Goal: Task Accomplishment & Management: Use online tool/utility

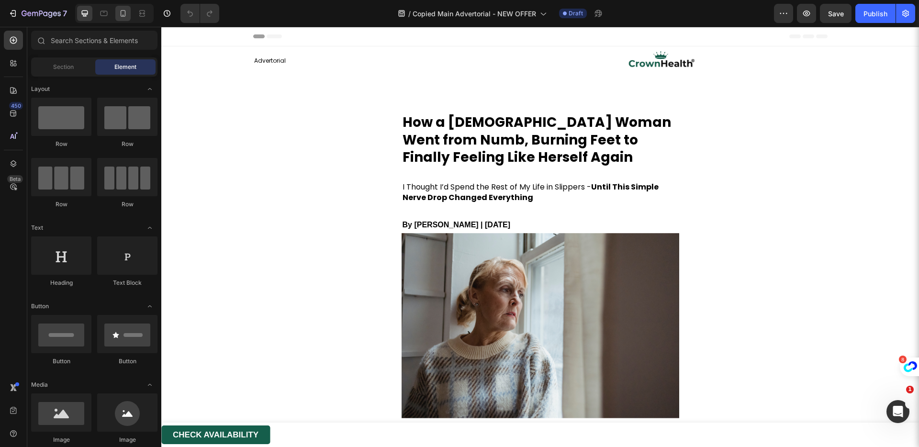
click at [124, 20] on div at bounding box center [122, 13] width 15 height 15
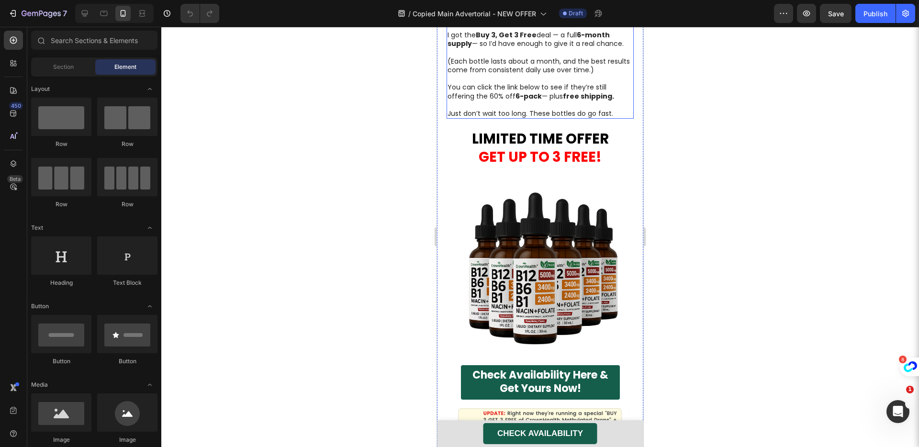
scroll to position [3222, 0]
click at [531, 47] on p "I got the Buy 3, Get 3 Free deal — a full 6-month supply — so I’d have enough t…" at bounding box center [539, 38] width 185 height 17
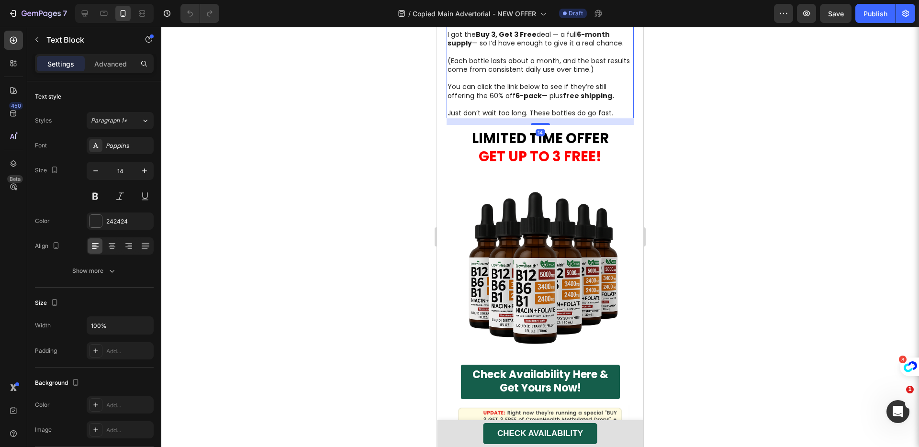
click at [529, 47] on p "I got the Buy 3, Get 3 Free deal — a full 6-month supply — so I’d have enough t…" at bounding box center [539, 38] width 185 height 17
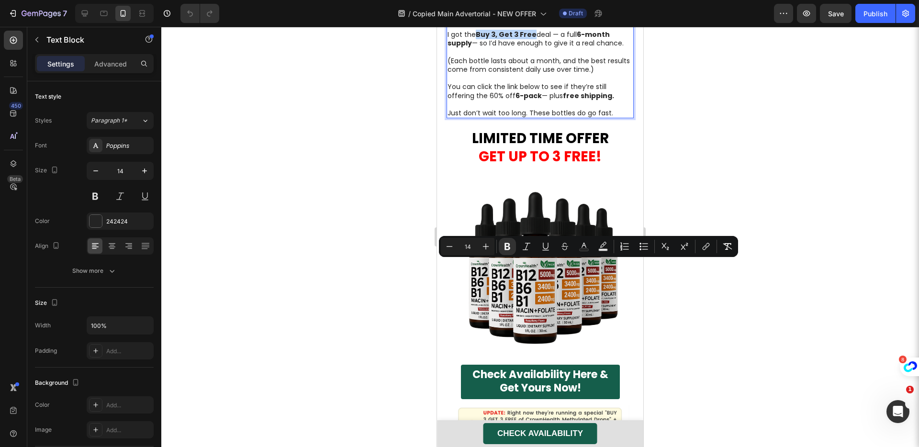
drag, startPoint x: 530, startPoint y: 267, endPoint x: 478, endPoint y: 266, distance: 51.2
click at [478, 47] on p "I got the Buy 3, Get 3 Free deal — a full 6-month supply — so I’d have enough t…" at bounding box center [539, 38] width 185 height 17
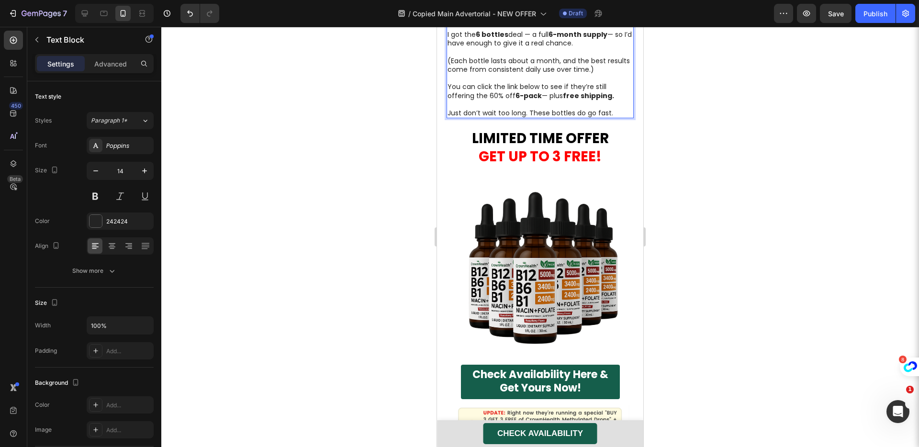
drag, startPoint x: 564, startPoint y: 279, endPoint x: 558, endPoint y: 288, distance: 10.4
click at [563, 74] on p "(Each bottle lasts about a month, and the best results come from consistent dai…" at bounding box center [539, 61] width 185 height 26
click at [495, 100] on p "You can click the link below to see if they’re still offering the 60% off 6-pac…" at bounding box center [539, 90] width 185 height 17
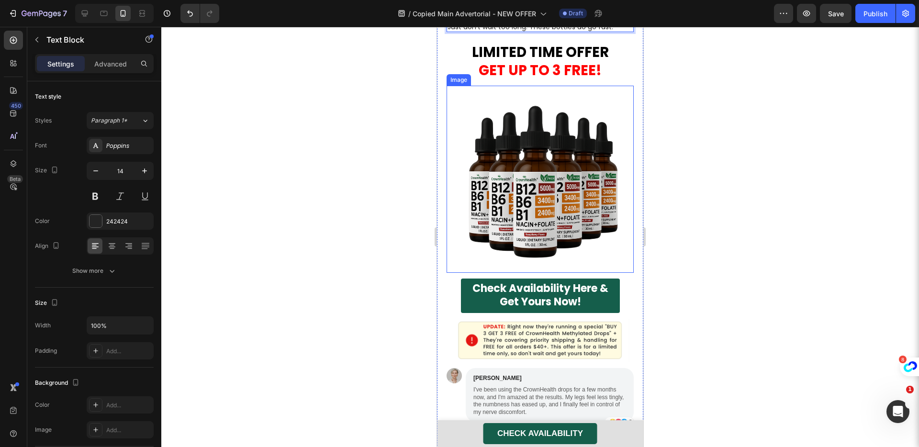
scroll to position [3472, 0]
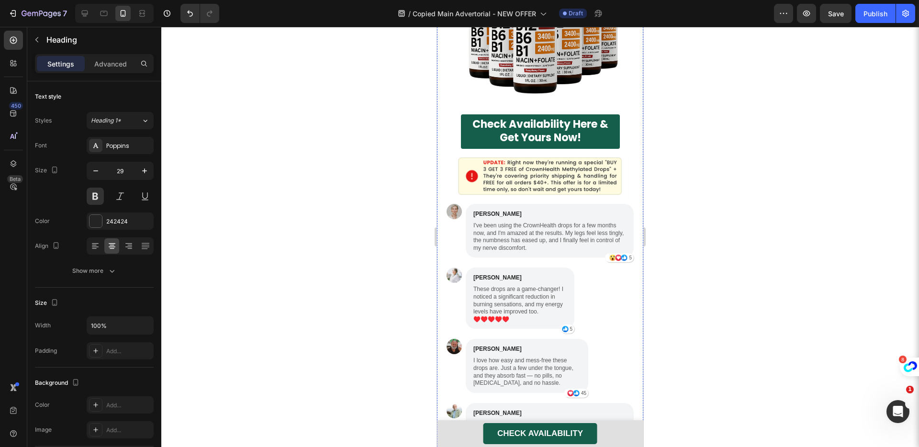
drag, startPoint x: 598, startPoint y: 140, endPoint x: 472, endPoint y: 137, distance: 126.3
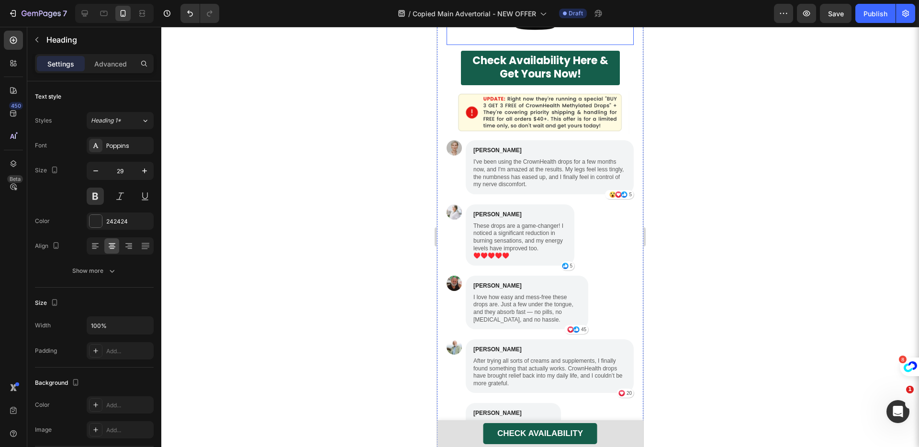
scroll to position [3520, 0]
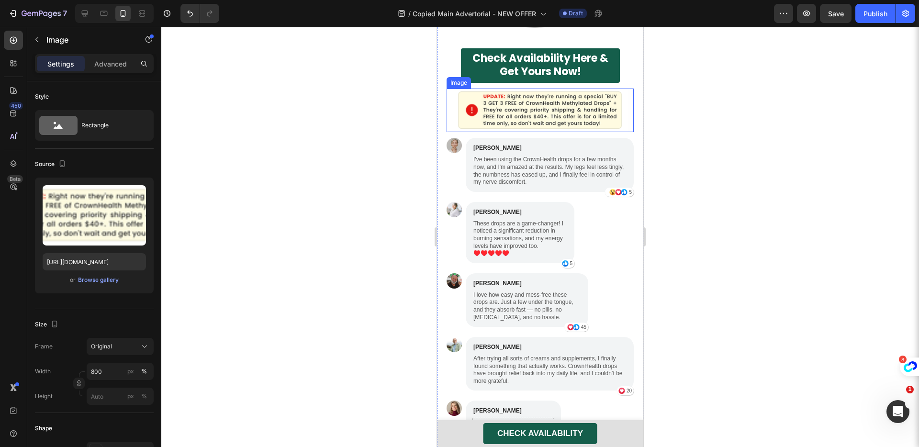
click at [584, 132] on img at bounding box center [539, 111] width 187 height 44
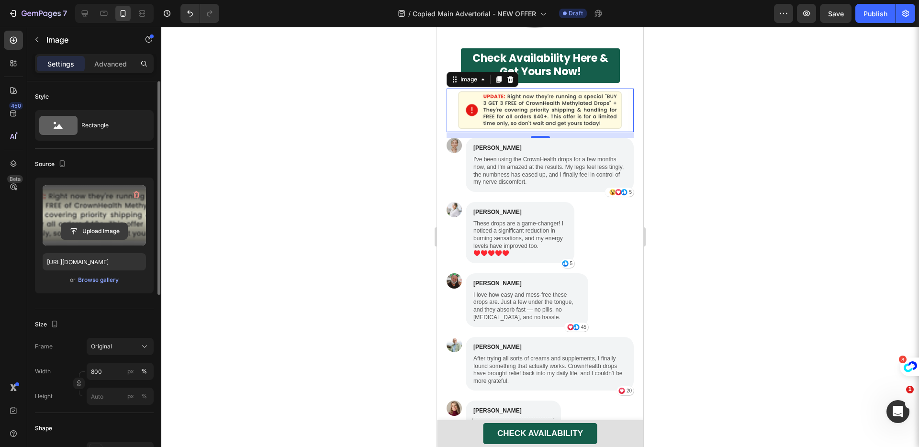
click at [86, 231] on input "file" at bounding box center [94, 231] width 66 height 16
click at [80, 262] on input "[URL][DOMAIN_NAME]" at bounding box center [94, 261] width 103 height 17
click at [87, 11] on icon at bounding box center [85, 14] width 6 height 6
type input "[URL][DOMAIN_NAME]"
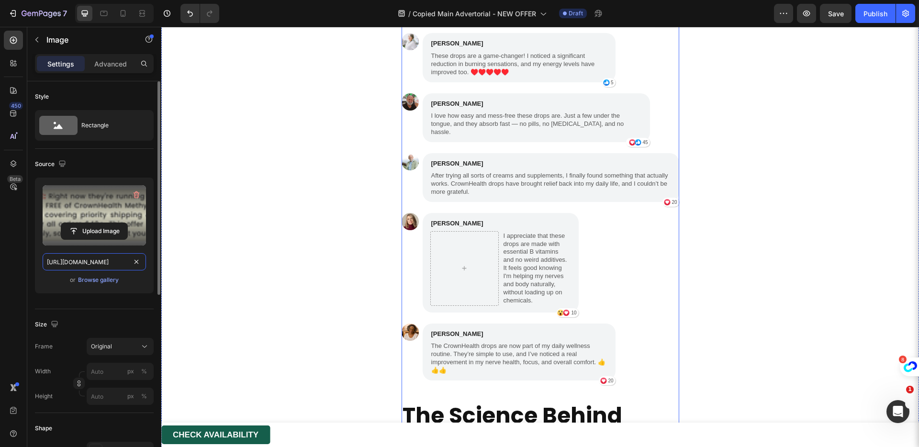
click at [92, 256] on input "[URL][DOMAIN_NAME]" at bounding box center [94, 261] width 103 height 17
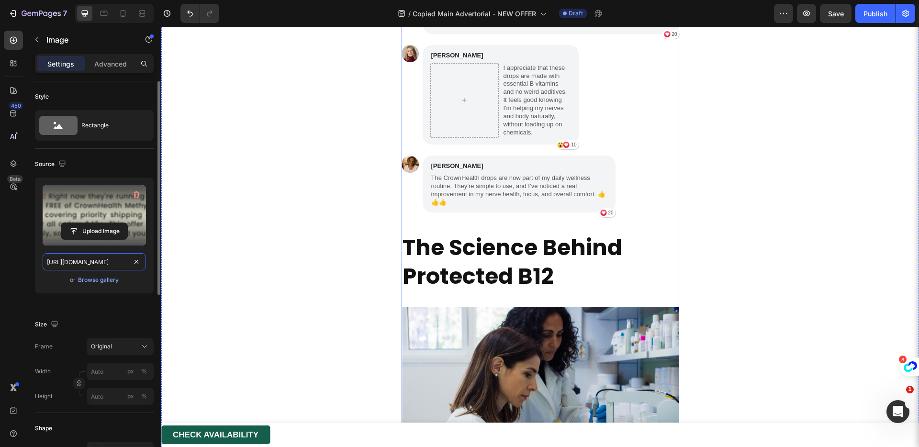
scroll to position [4097, 0]
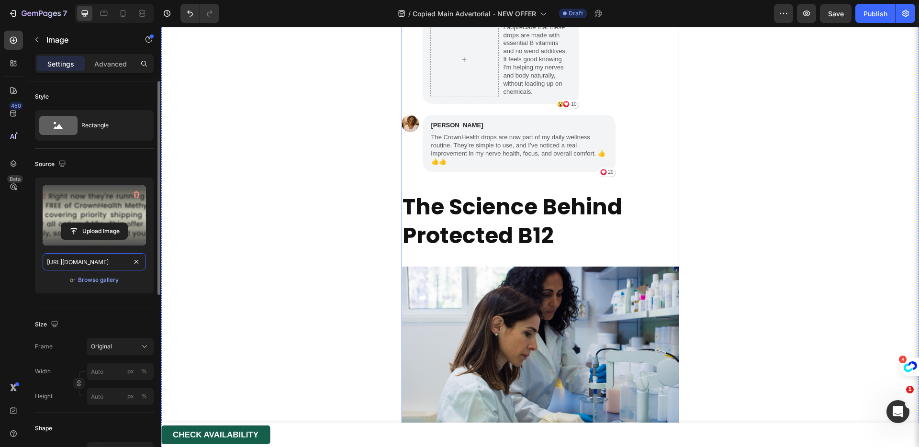
paste input "[URL][DOMAIN_NAME]"
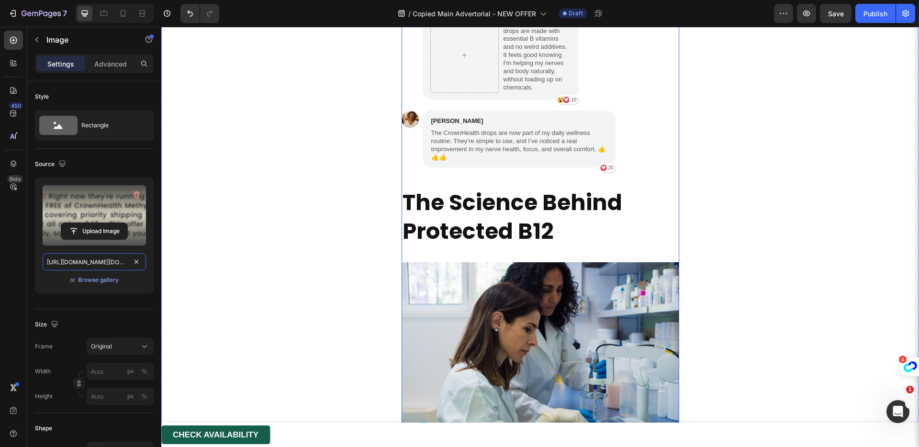
scroll to position [0, 297]
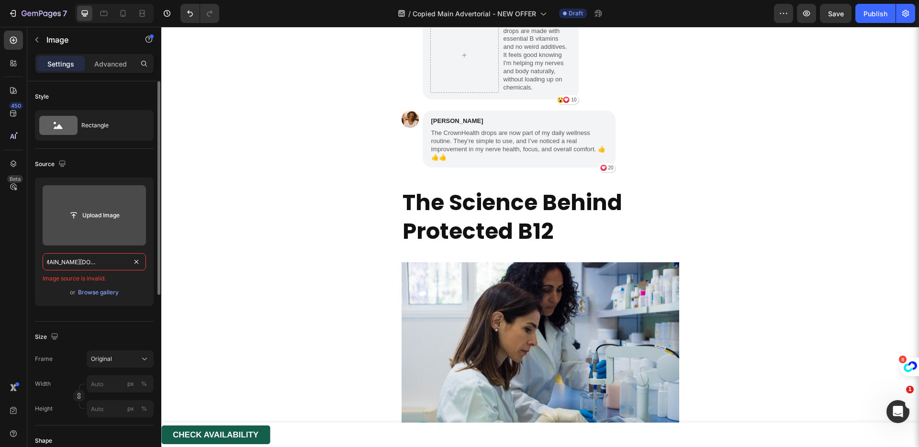
paste input "text"
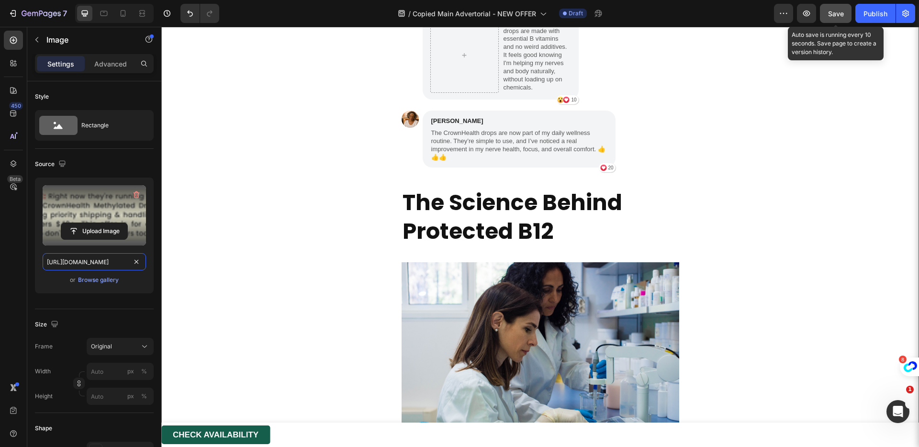
type input "[URL][DOMAIN_NAME]"
click at [836, 15] on span "Save" at bounding box center [836, 14] width 16 height 8
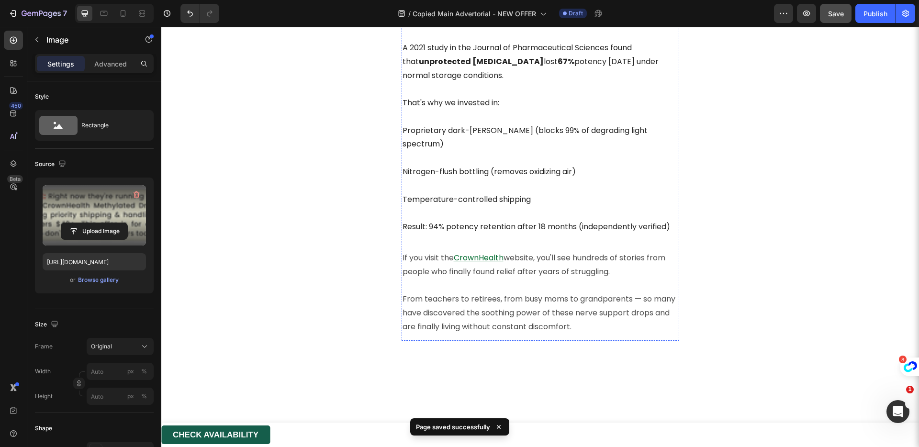
scroll to position [4471, 0]
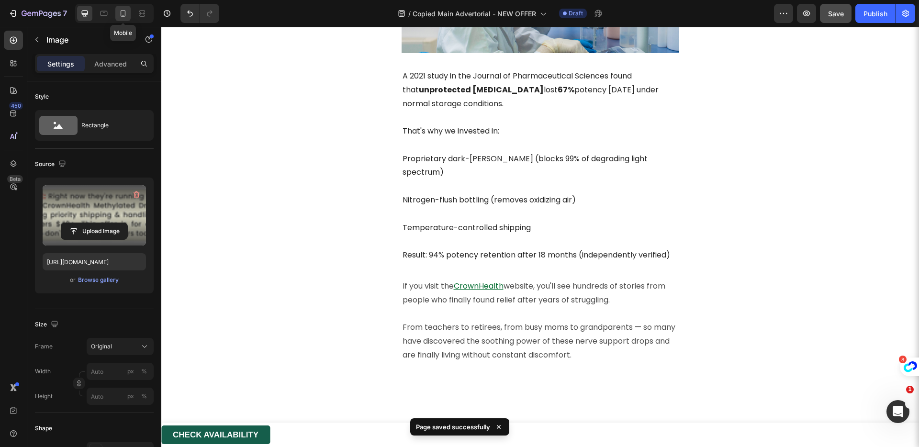
click at [124, 15] on icon at bounding box center [123, 14] width 10 height 10
type input "800"
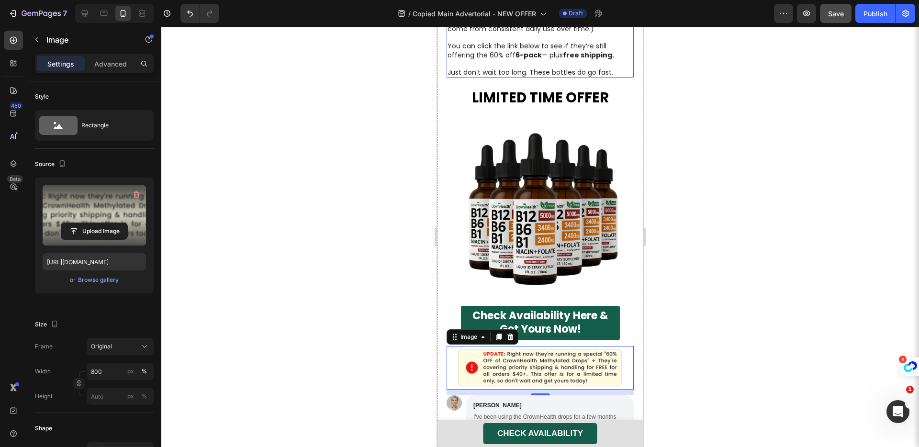
scroll to position [3260, 0]
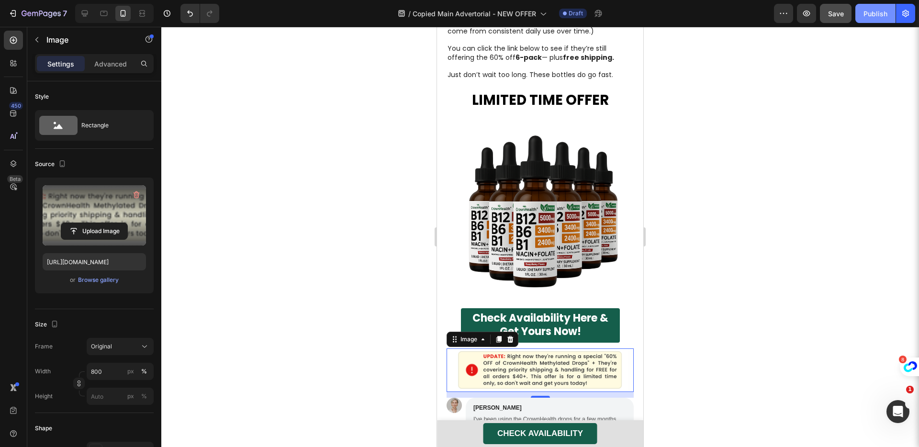
click at [864, 19] on button "Publish" at bounding box center [875, 13] width 40 height 19
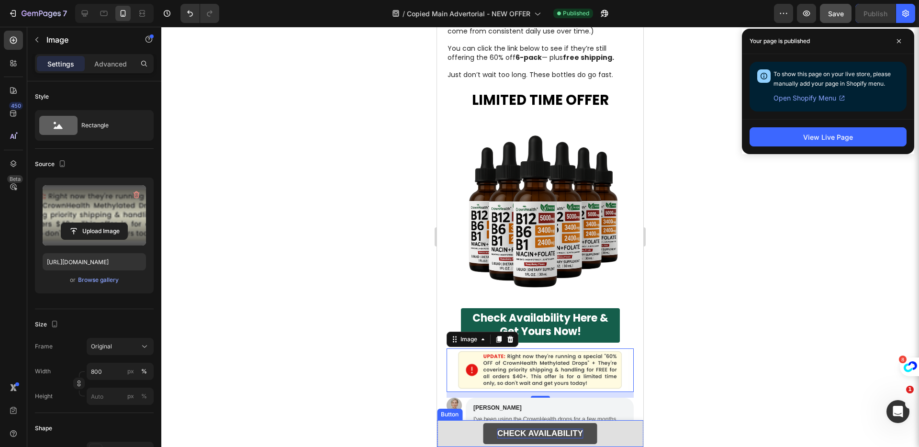
click at [522, 432] on strong "CHECK AVAILABILITY" at bounding box center [540, 433] width 86 height 9
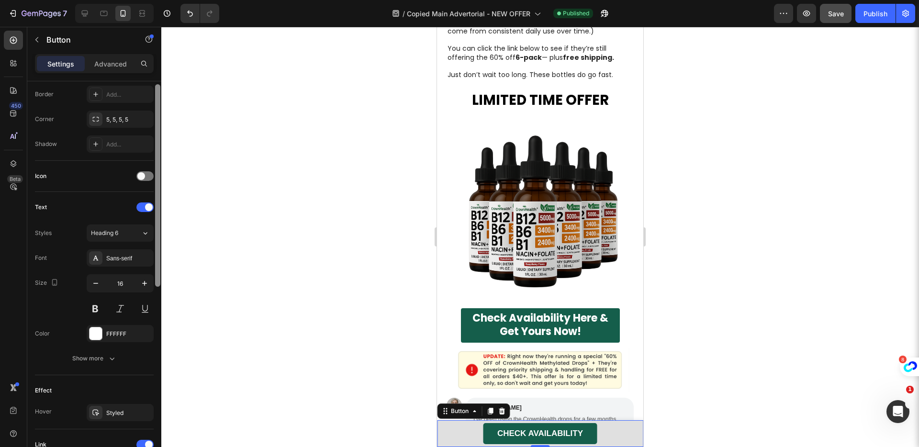
drag, startPoint x: 157, startPoint y: 271, endPoint x: 155, endPoint y: 379, distance: 107.7
click at [155, 287] on div at bounding box center [157, 185] width 5 height 202
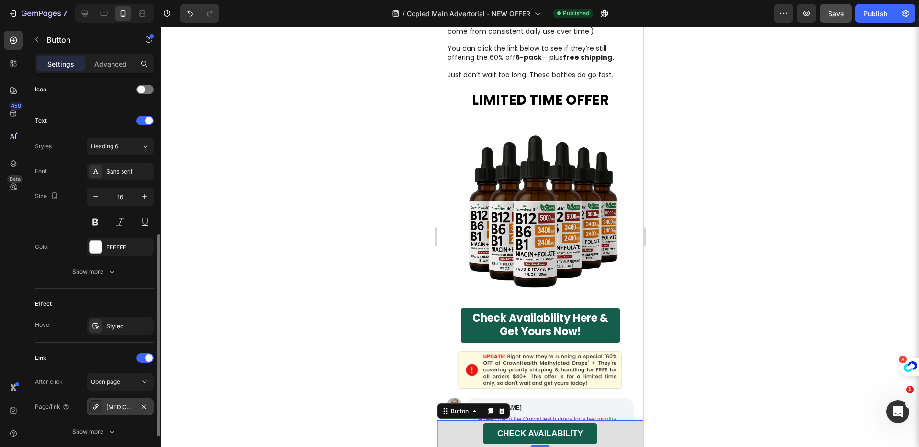
scroll to position [368, 0]
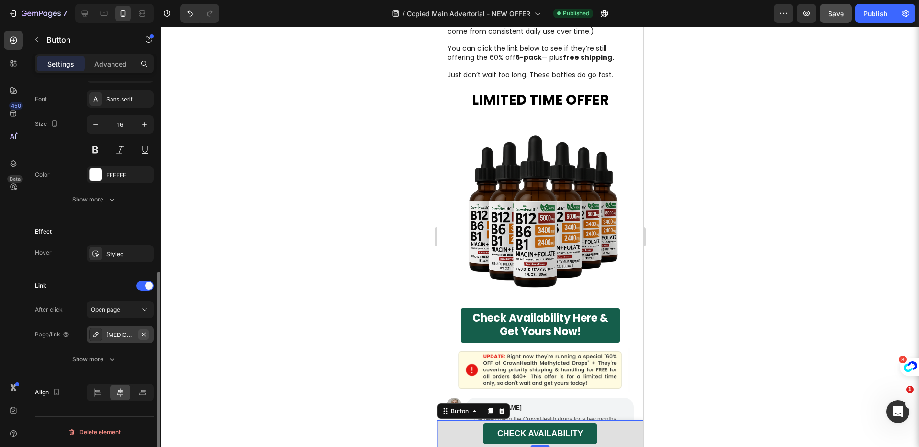
click at [143, 334] on icon "button" at bounding box center [144, 334] width 4 height 4
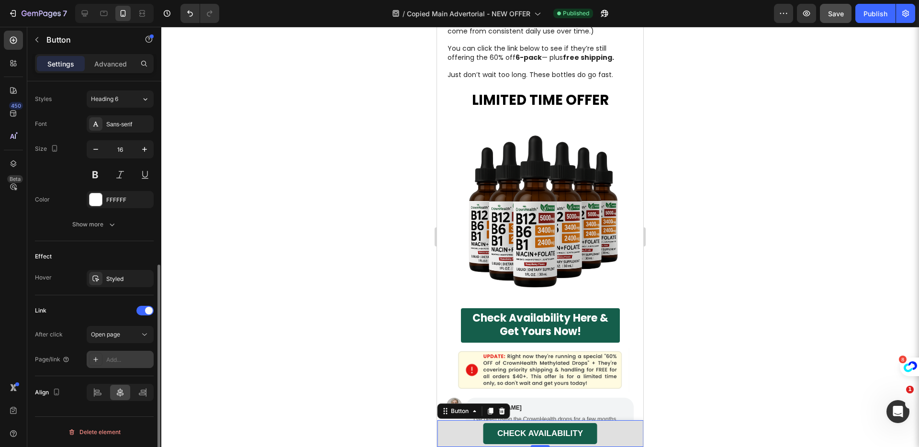
click at [121, 357] on div "Add..." at bounding box center [128, 360] width 45 height 9
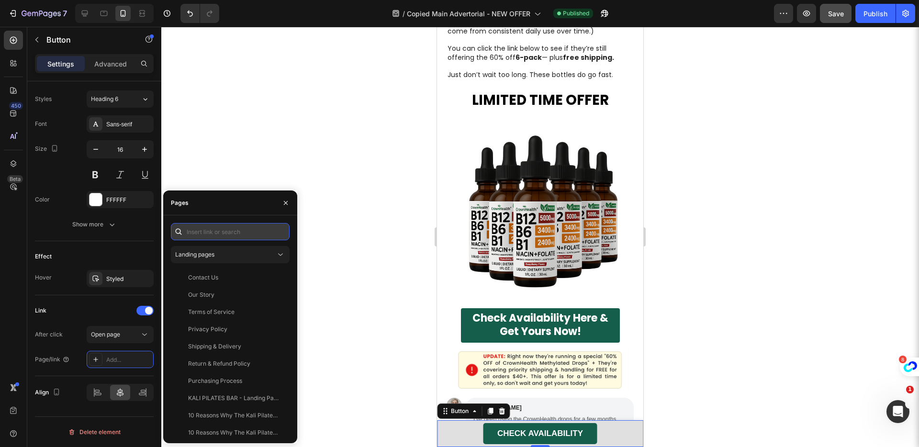
click at [200, 233] on input "text" at bounding box center [230, 231] width 119 height 17
paste input "[URL][DOMAIN_NAME]"
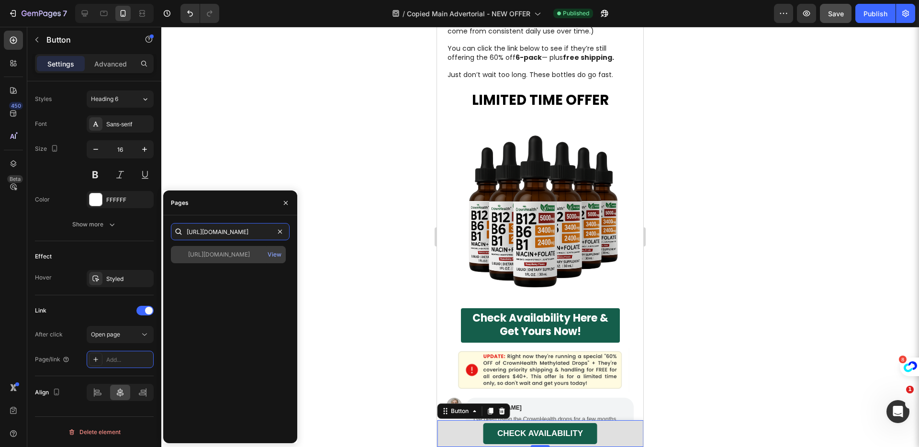
type input "[URL][DOMAIN_NAME]"
click at [222, 251] on div "[URL][DOMAIN_NAME]" at bounding box center [219, 254] width 62 height 9
click at [269, 253] on div "View" at bounding box center [274, 254] width 14 height 9
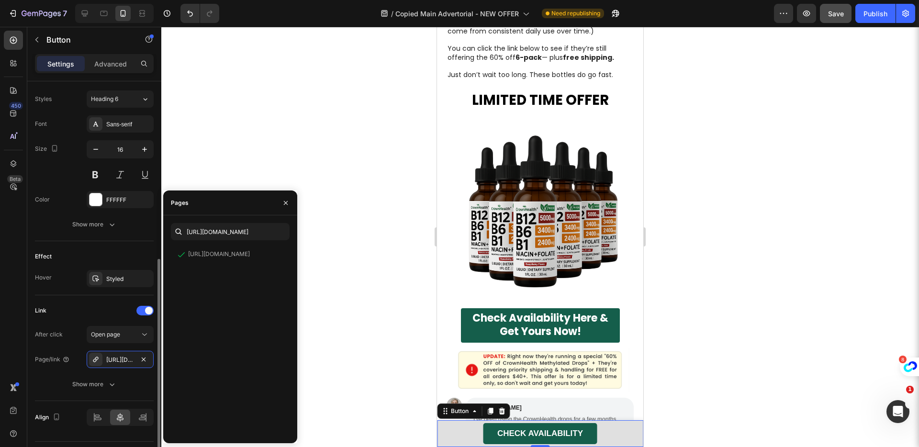
click at [116, 322] on div "Link After click Open page Page/link [URL][DOMAIN_NAME] Show more" at bounding box center [94, 348] width 119 height 90
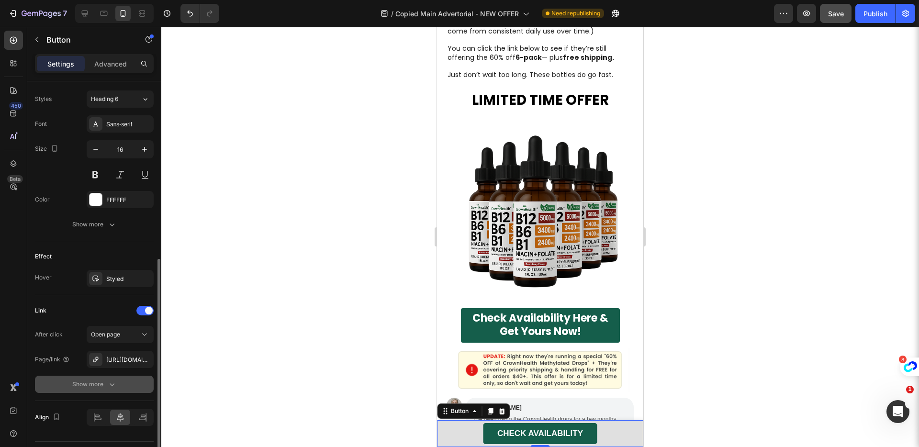
click at [102, 381] on div "Show more" at bounding box center [94, 384] width 44 height 10
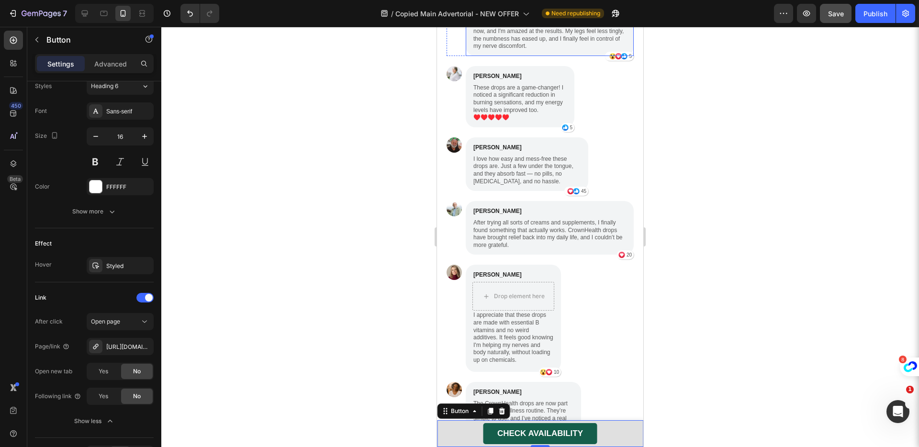
scroll to position [3646, 0]
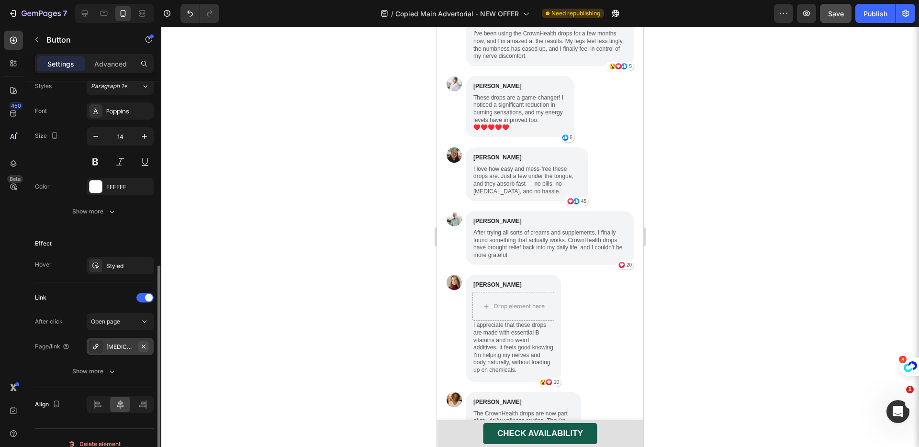
click at [144, 345] on icon "button" at bounding box center [144, 347] width 8 height 8
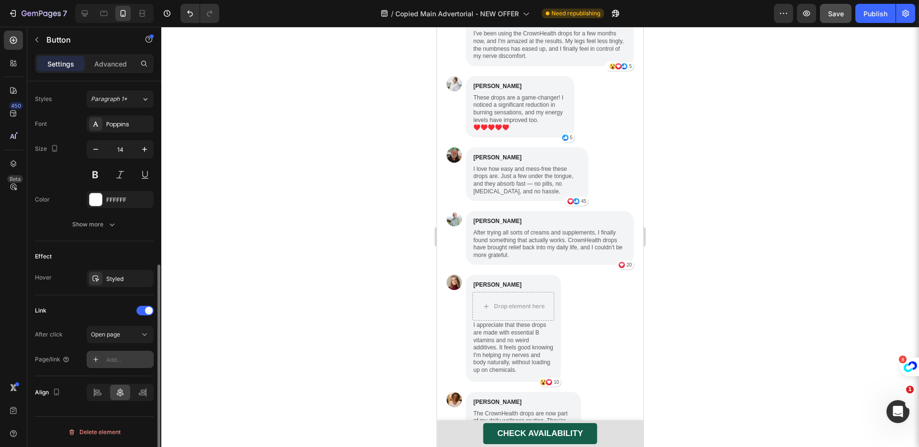
click at [116, 356] on div "Add..." at bounding box center [128, 360] width 45 height 9
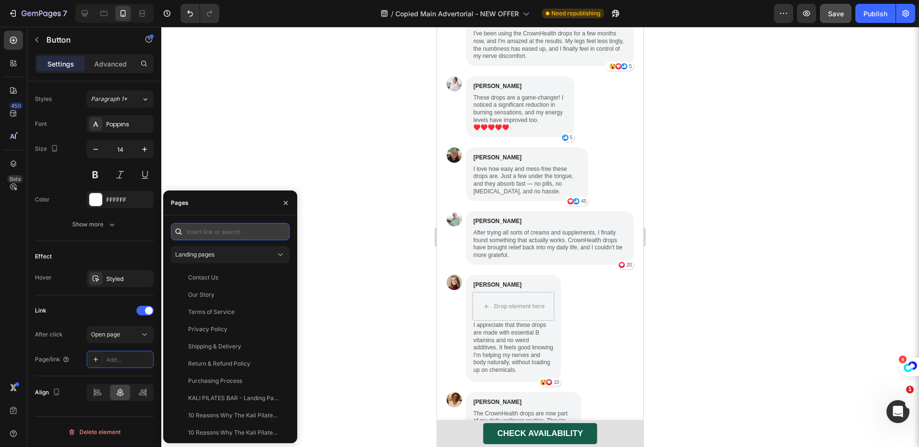
click at [218, 235] on input "text" at bounding box center [230, 231] width 119 height 17
paste input "[URL][DOMAIN_NAME]"
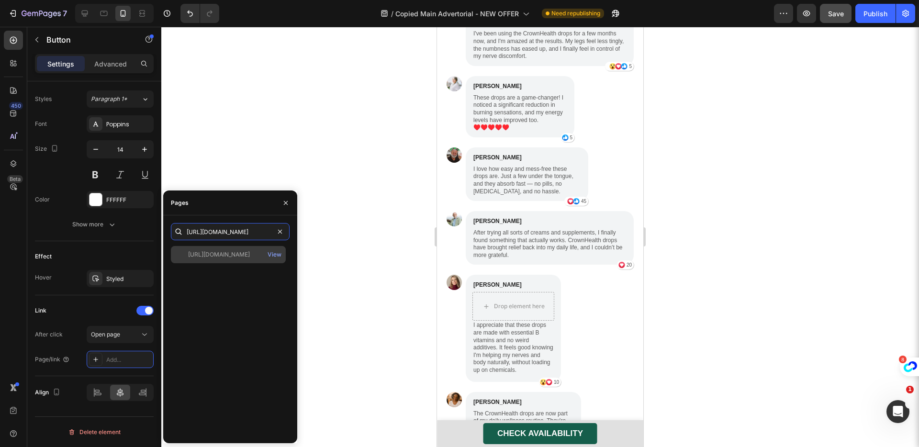
type input "[URL][DOMAIN_NAME]"
click at [229, 259] on div "[URL][DOMAIN_NAME] View" at bounding box center [228, 254] width 115 height 17
click at [271, 253] on div "View" at bounding box center [274, 254] width 14 height 9
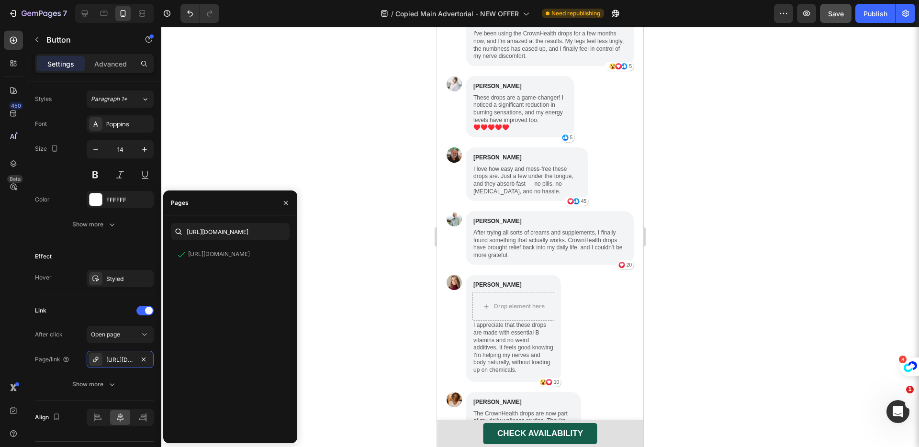
click at [340, 168] on div at bounding box center [539, 237] width 757 height 420
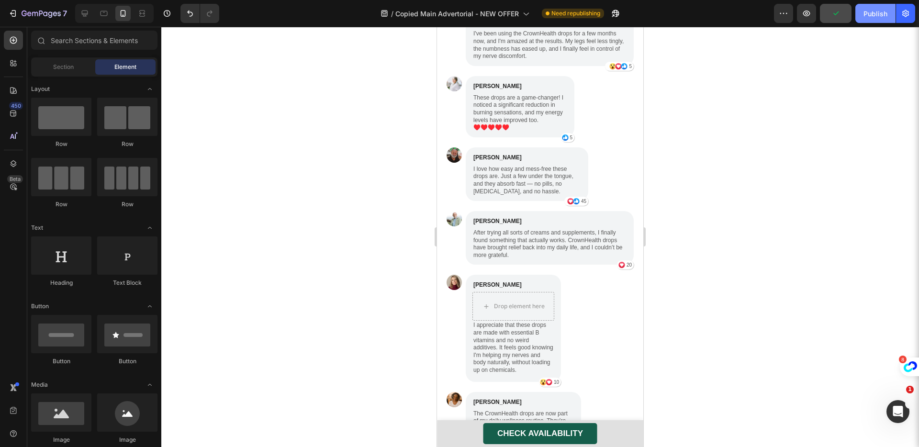
click at [863, 16] on div "Publish" at bounding box center [875, 14] width 24 height 10
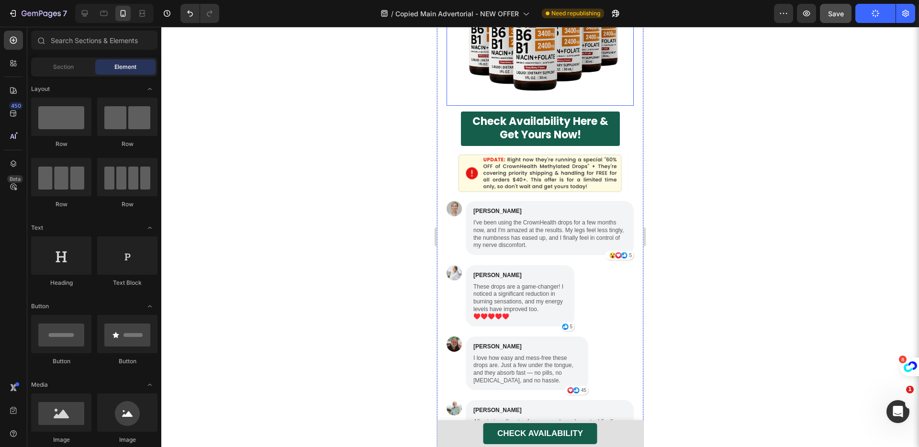
scroll to position [3449, 0]
